Goal: Task Accomplishment & Management: Manage account settings

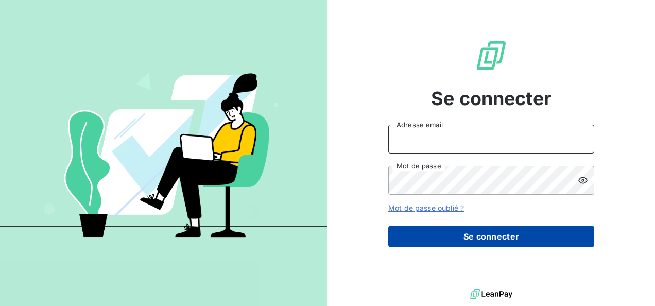
type input "marion.herrbach@kreancia.com"
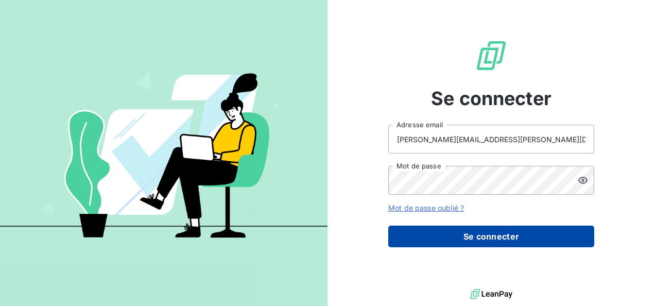
click at [495, 241] on button "Se connecter" at bounding box center [491, 237] width 206 height 22
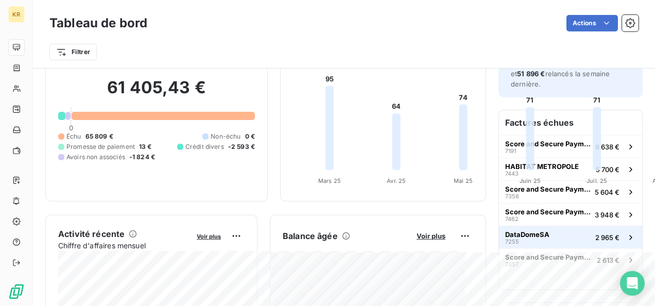
scroll to position [54, 0]
click at [527, 230] on span "DataDomeSA" at bounding box center [527, 234] width 44 height 8
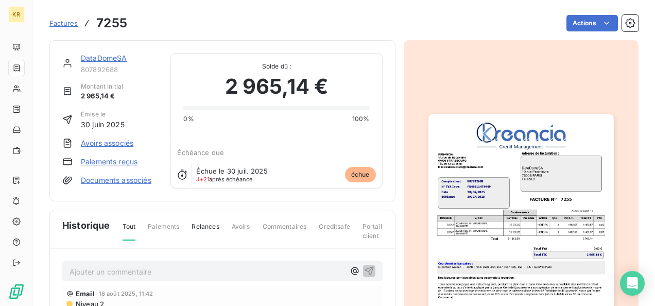
click at [97, 57] on link "DataDomeSA" at bounding box center [104, 58] width 46 height 9
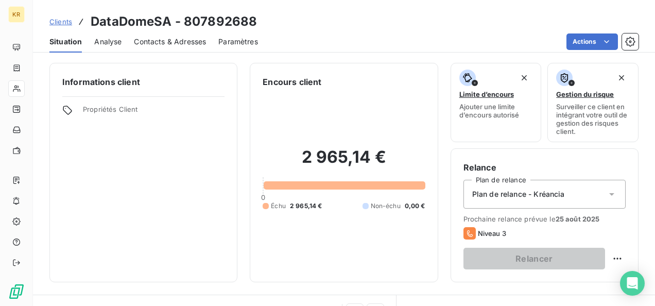
click at [166, 42] on span "Contacts & Adresses" at bounding box center [170, 42] width 72 height 10
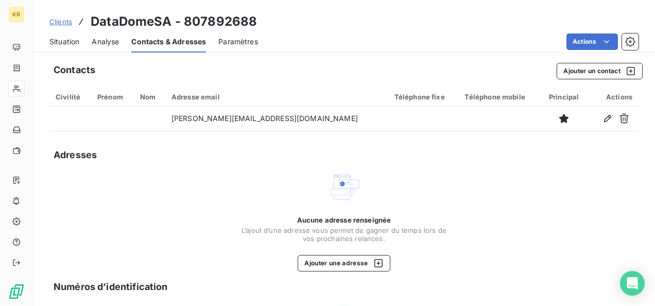
click at [64, 45] on span "Situation" at bounding box center [64, 42] width 30 height 10
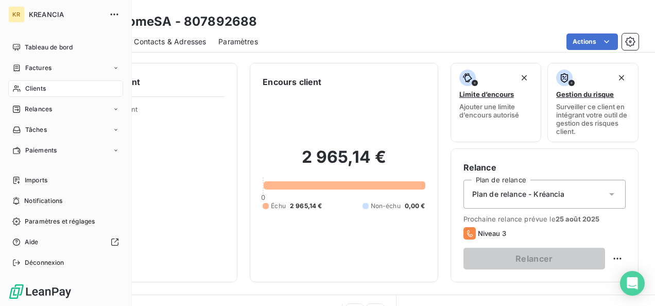
click at [38, 87] on span "Clients" at bounding box center [35, 88] width 21 height 9
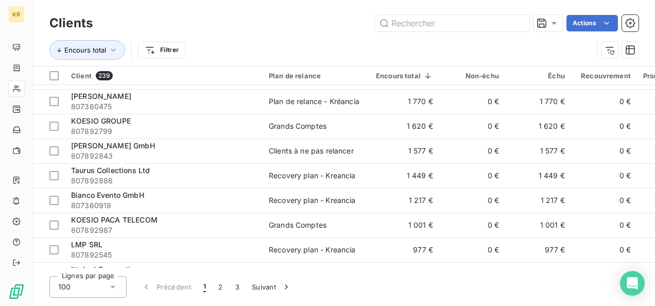
scroll to position [196, 0]
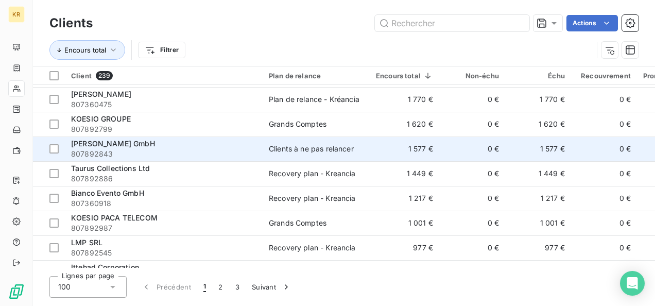
click at [92, 144] on span "[PERSON_NAME] GmbH" at bounding box center [113, 143] width 84 height 9
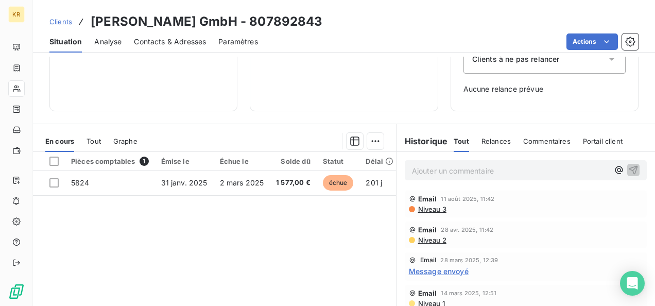
scroll to position [135, 0]
click at [159, 45] on span "Contacts & Adresses" at bounding box center [170, 42] width 72 height 10
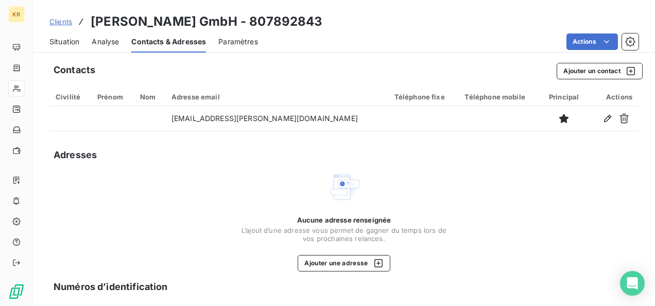
click at [73, 41] on span "Situation" at bounding box center [64, 42] width 30 height 10
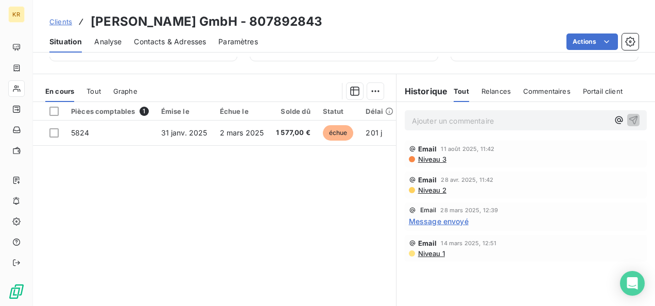
scroll to position [184, 0]
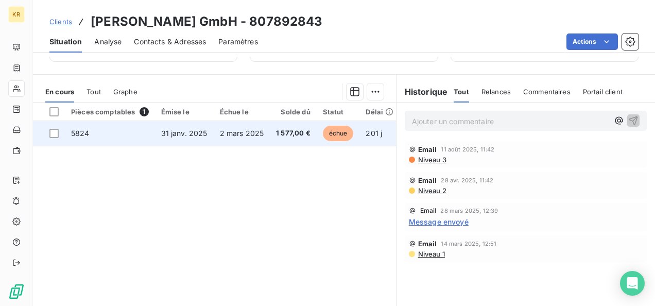
click at [82, 132] on span "5824" at bounding box center [80, 133] width 19 height 9
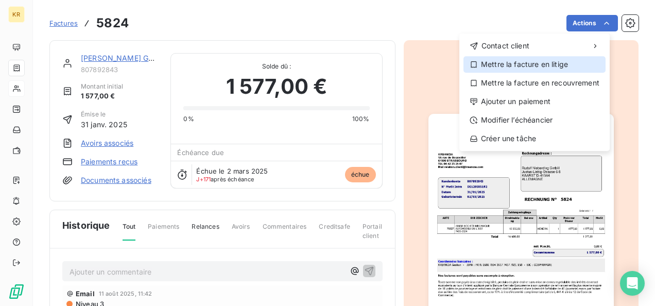
click at [516, 71] on div "Mettre la facture en litige" at bounding box center [535, 64] width 142 height 16
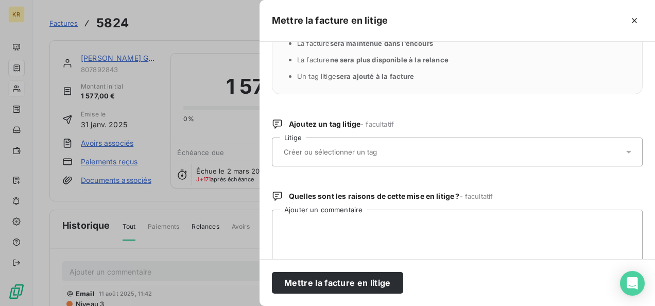
scroll to position [53, 0]
click at [484, 152] on div at bounding box center [452, 152] width 343 height 22
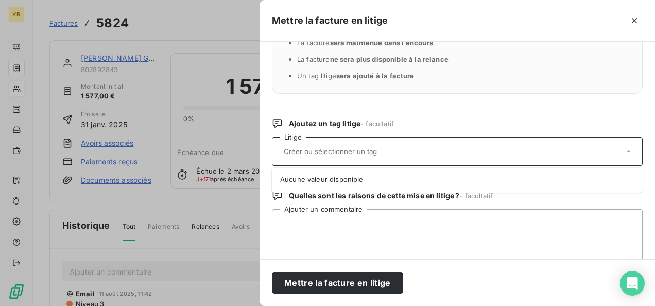
click at [484, 152] on div at bounding box center [452, 152] width 343 height 22
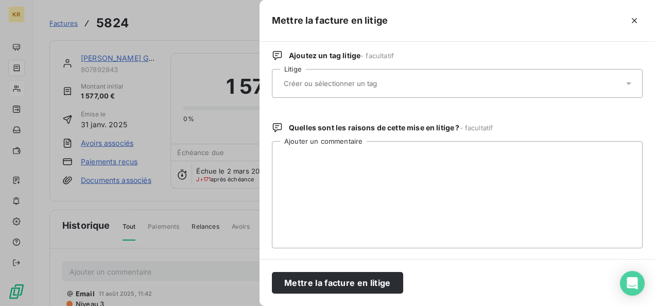
scroll to position [0, 0]
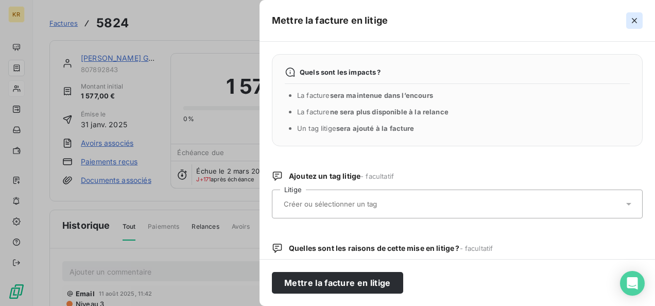
click at [635, 20] on icon "button" at bounding box center [634, 20] width 10 height 10
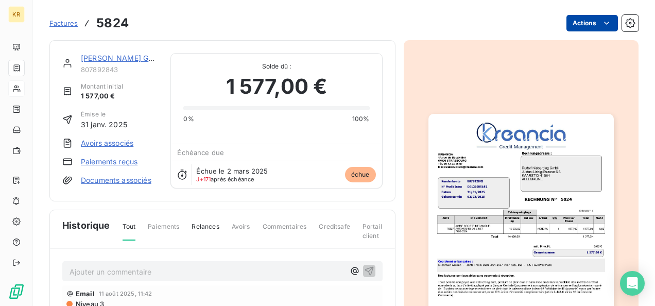
click at [604, 24] on html "KR Factures 5824 Actions [PERSON_NAME] GmbH 807892843 Montant initial 1 577,00 …" at bounding box center [327, 153] width 655 height 306
click at [105, 181] on html "KR Factures 5824 Actions [PERSON_NAME] GmbH 807892843 Montant initial 1 577,00 …" at bounding box center [327, 153] width 655 height 306
click at [105, 181] on link "Documents associés" at bounding box center [116, 180] width 71 height 10
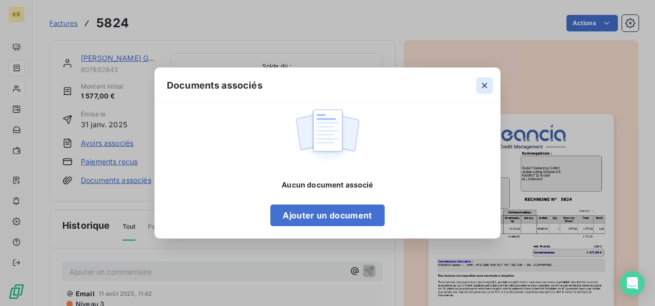
click at [483, 83] on icon "button" at bounding box center [484, 85] width 5 height 5
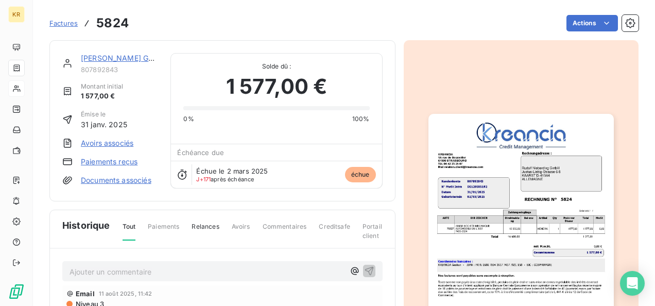
click at [102, 59] on link "[PERSON_NAME] GmbH" at bounding box center [123, 58] width 84 height 9
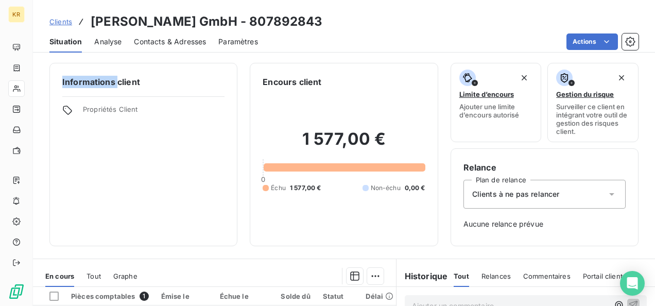
click at [102, 59] on div "Informations client Propriétés Client Encours client 1 577,00 € 0 Échu 1 577,00…" at bounding box center [344, 181] width 622 height 249
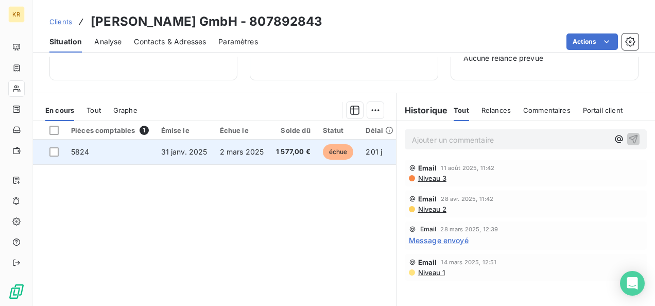
click at [75, 150] on span "5824" at bounding box center [80, 151] width 19 height 9
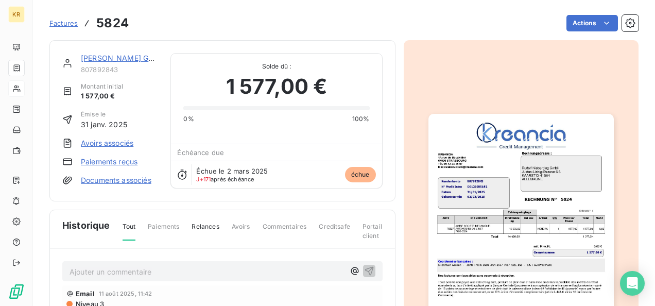
click at [69, 22] on span "Factures" at bounding box center [63, 23] width 28 height 8
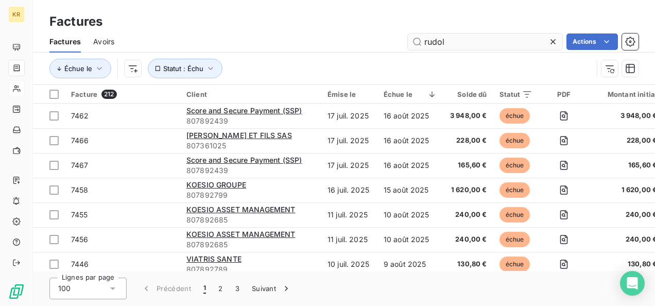
type input "rudol"
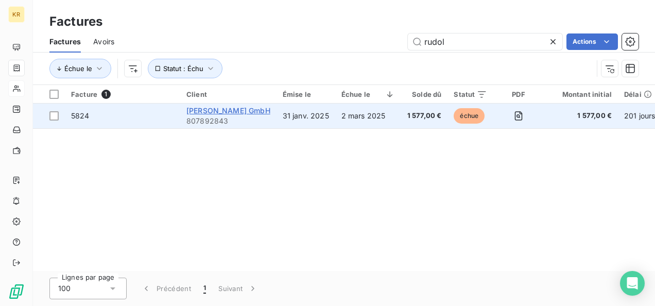
click at [229, 111] on span "[PERSON_NAME] GmbH" at bounding box center [228, 110] width 84 height 9
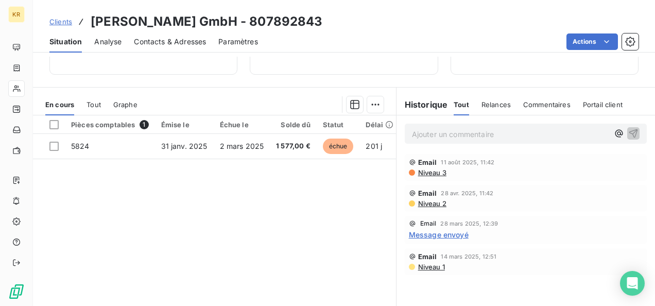
scroll to position [182, 0]
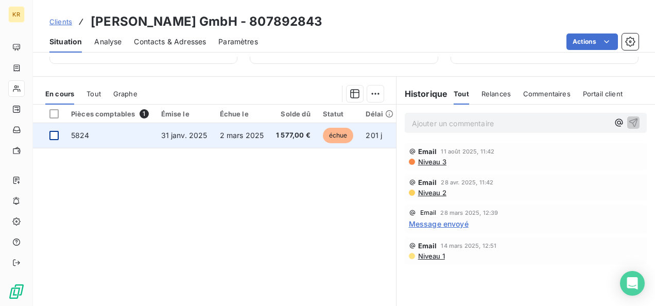
click at [57, 136] on div at bounding box center [53, 135] width 9 height 9
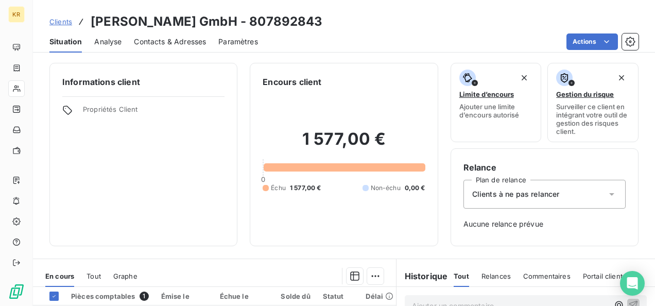
scroll to position [196, 0]
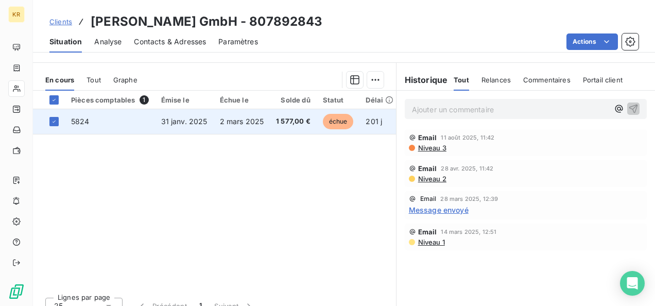
click at [249, 121] on span "2 mars 2025" at bounding box center [242, 121] width 44 height 9
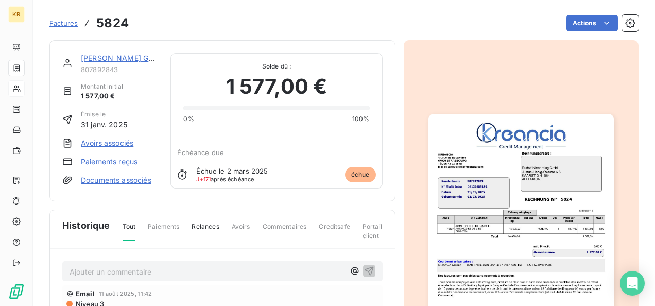
click at [98, 158] on link "Paiements reçus" at bounding box center [109, 162] width 57 height 10
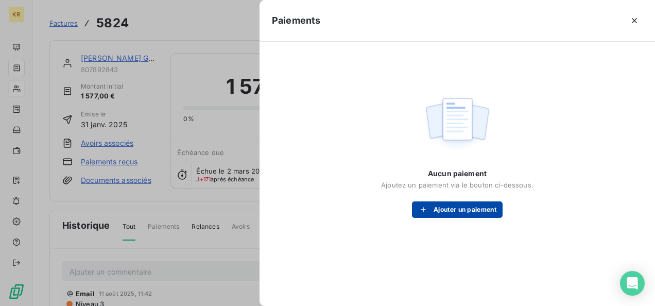
click at [446, 212] on button "Ajouter un paiement" at bounding box center [457, 209] width 91 height 16
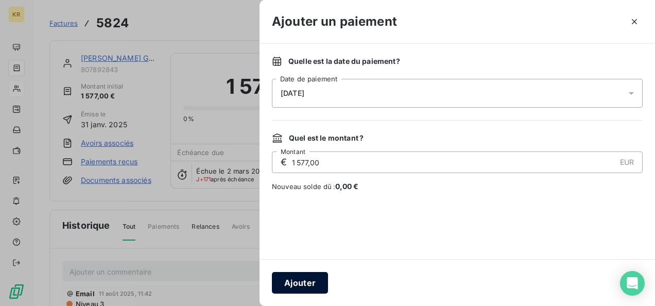
click at [295, 282] on button "Ajouter" at bounding box center [300, 283] width 56 height 22
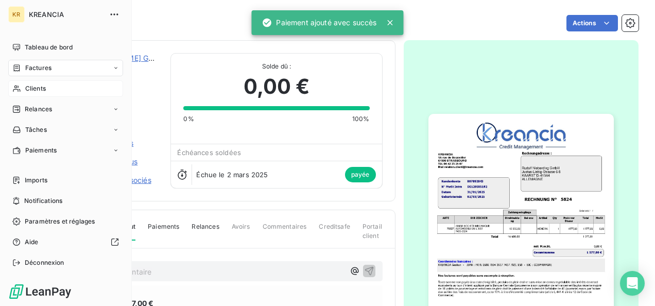
click at [41, 92] on span "Clients" at bounding box center [35, 88] width 21 height 9
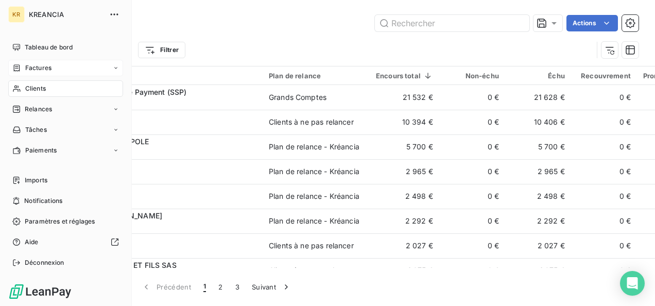
click at [32, 64] on span "Factures" at bounding box center [38, 67] width 26 height 9
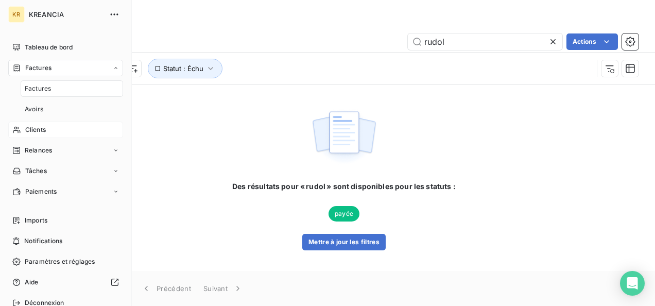
click at [52, 126] on div "Clients" at bounding box center [65, 130] width 115 height 16
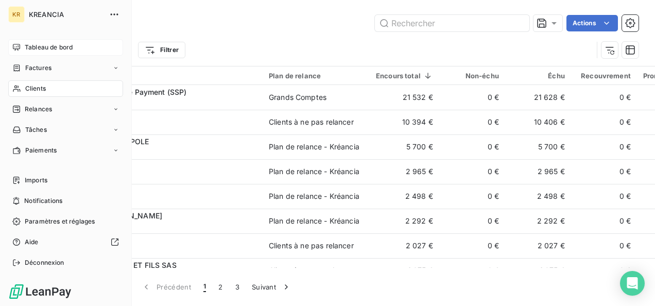
click at [28, 52] on span "Tableau de bord" at bounding box center [49, 47] width 48 height 9
